Goal: Information Seeking & Learning: Learn about a topic

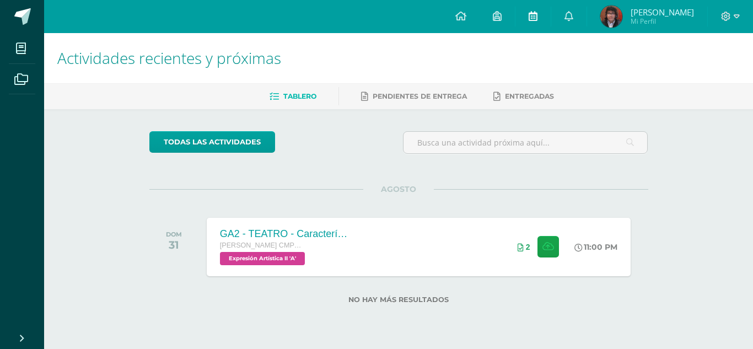
click at [545, 9] on link at bounding box center [532, 16] width 35 height 33
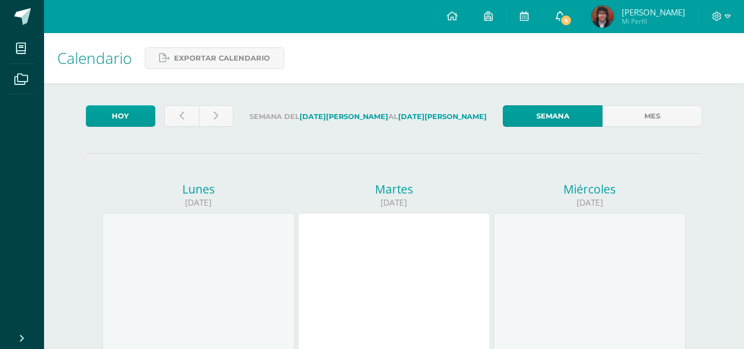
click at [563, 7] on link "6" at bounding box center [560, 16] width 35 height 33
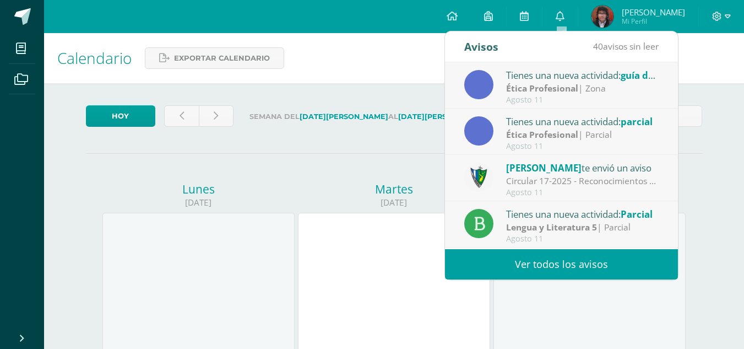
click at [590, 134] on div "Ética Profesional | Parcial" at bounding box center [582, 134] width 153 height 13
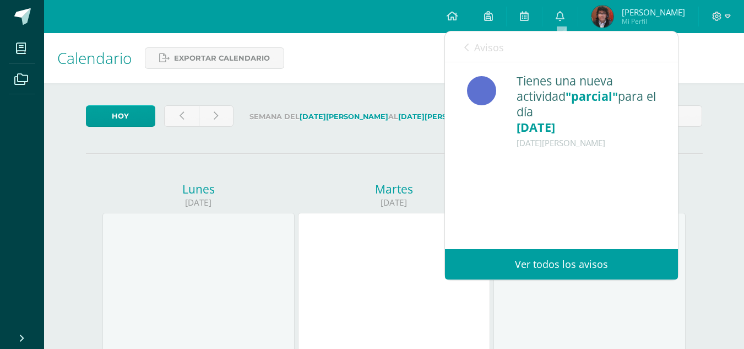
click at [460, 42] on div "Avisos 39 avisos sin leer Avisos" at bounding box center [561, 46] width 233 height 31
click at [464, 44] on icon at bounding box center [466, 47] width 4 height 9
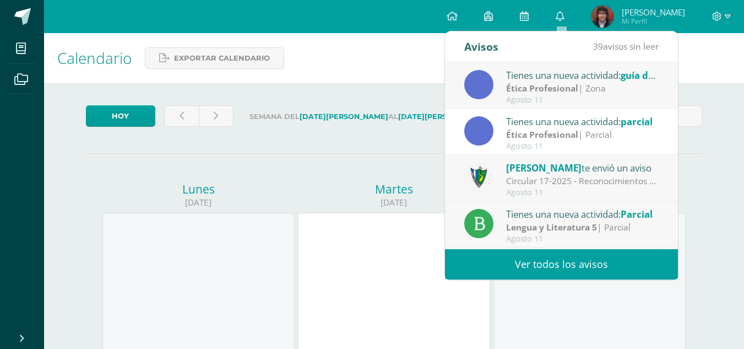
click at [525, 85] on strong "Ética Profesional" at bounding box center [542, 88] width 72 height 12
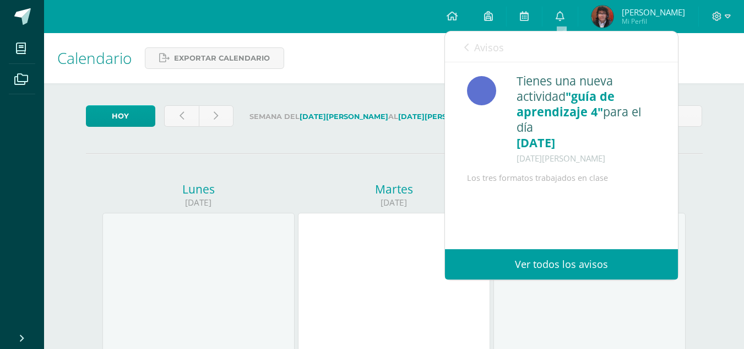
click at [467, 42] on link "Avisos" at bounding box center [484, 46] width 40 height 31
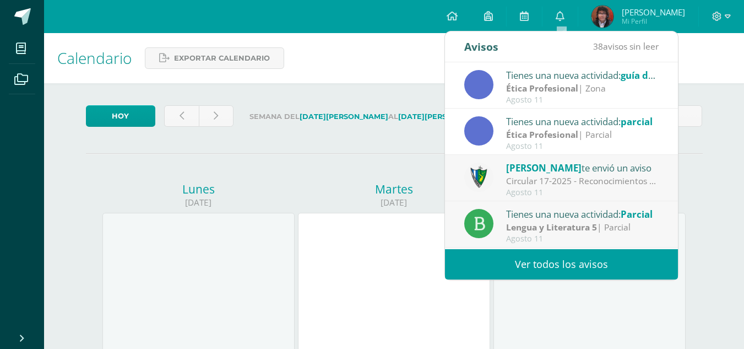
click at [506, 45] on div "Avisos 38 avisos sin leer Avisos" at bounding box center [561, 46] width 233 height 31
click at [527, 65] on div "Tienes una nueva actividad: guía de aprendizaje 4 Ética Profesional | [PERSON_N…" at bounding box center [561, 85] width 233 height 46
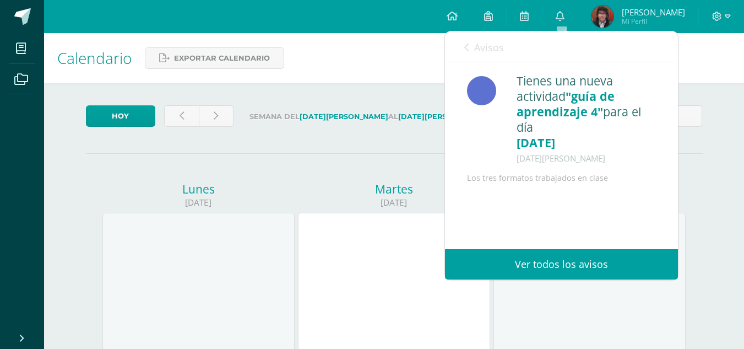
click at [538, 78] on div "Tienes una nueva actividad "guía de aprendizaje 4" para el día [DATE] [DATE][PE…" at bounding box center [586, 119] width 139 height 93
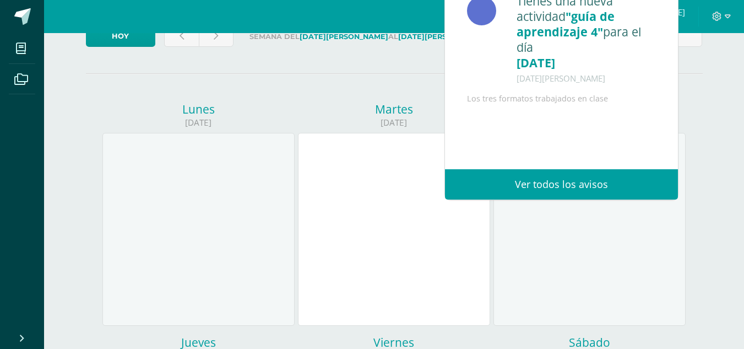
scroll to position [220, 0]
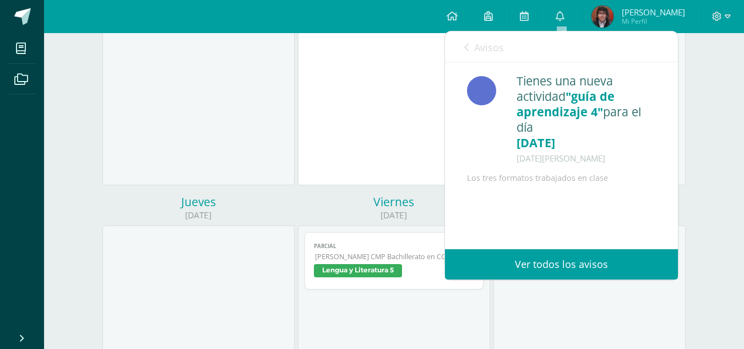
click at [464, 46] on div "Avisos 38 avisos sin leer Avisos" at bounding box center [561, 46] width 233 height 31
click at [481, 46] on span "Avisos" at bounding box center [489, 47] width 30 height 13
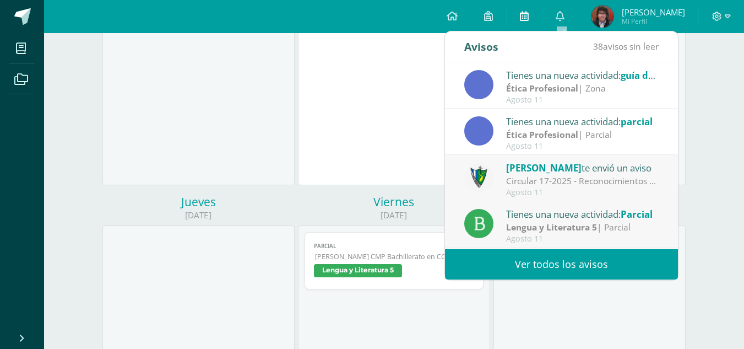
click at [517, 20] on link at bounding box center [524, 16] width 35 height 33
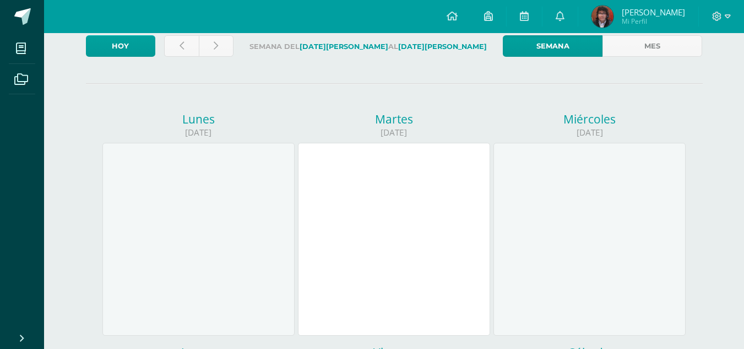
scroll to position [55, 0]
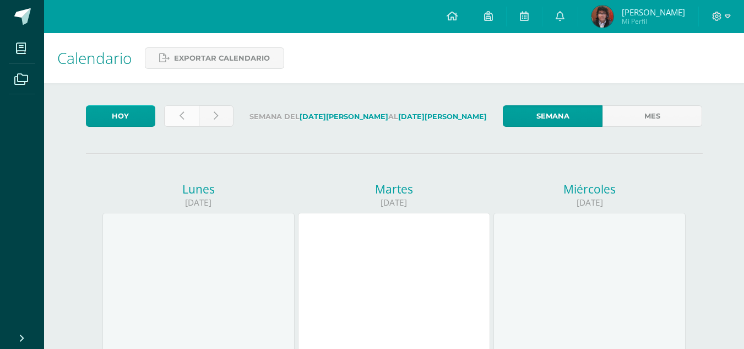
click at [191, 118] on link at bounding box center [181, 115] width 35 height 21
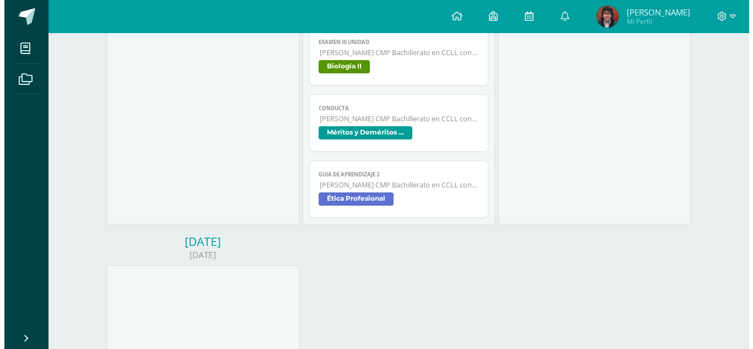
scroll to position [606, 0]
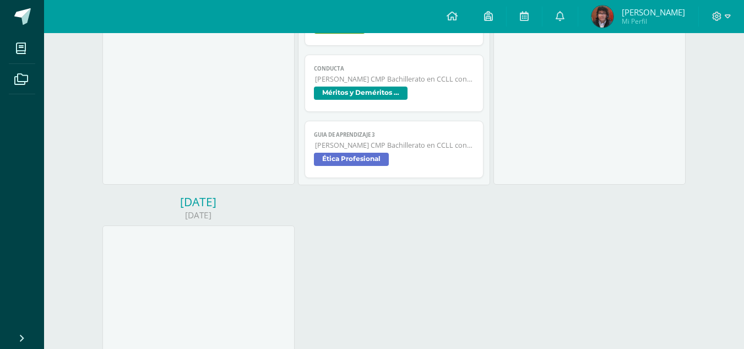
click at [370, 164] on span "Ética Profesional" at bounding box center [351, 159] width 75 height 13
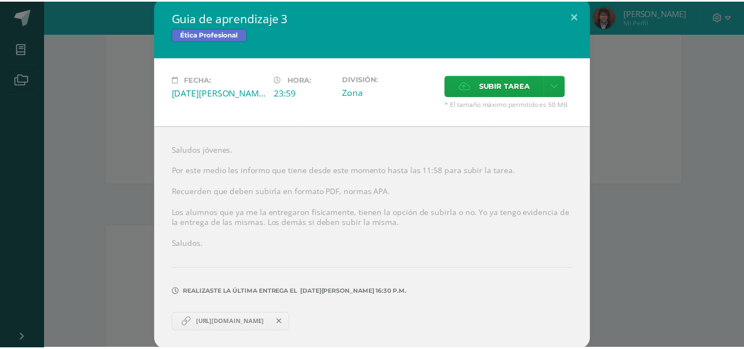
scroll to position [5, 0]
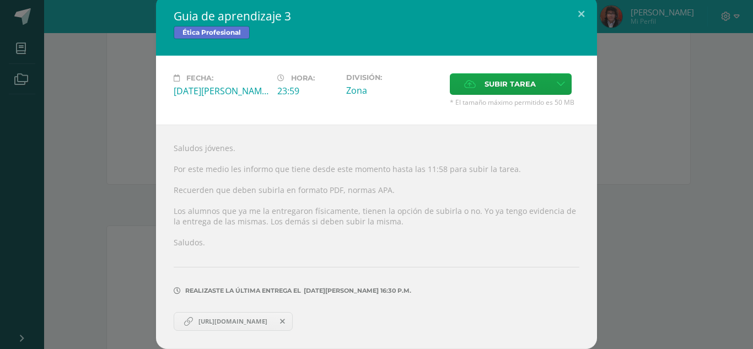
click at [242, 318] on span "https://sites.google.com/view/ff44fgf/p%C3%A1gina-principal" at bounding box center [233, 321] width 80 height 9
click at [574, 20] on button at bounding box center [580, 13] width 31 height 37
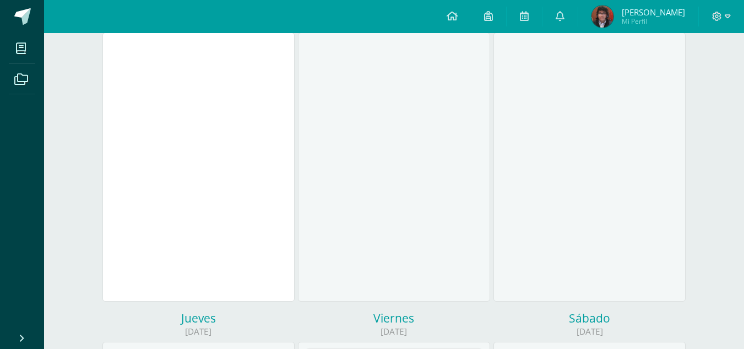
scroll to position [0, 0]
